Goal: Find specific page/section: Find specific page/section

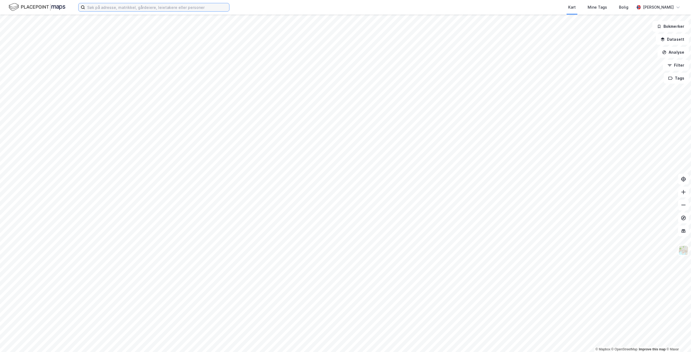
click at [104, 8] on input at bounding box center [157, 7] width 144 height 8
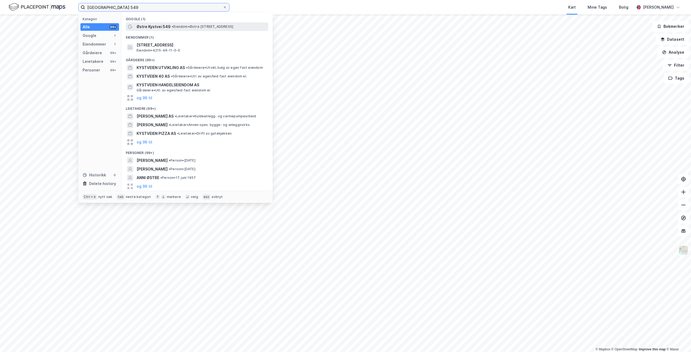
type input "[GEOGRAPHIC_DATA] 549"
click at [154, 23] on div "Østre Kystvei 549 • Eiendom • [STREET_ADDRESS]" at bounding box center [197, 26] width 143 height 9
